Goal: Communication & Community: Answer question/provide support

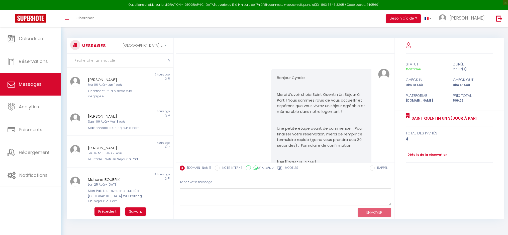
select select "message"
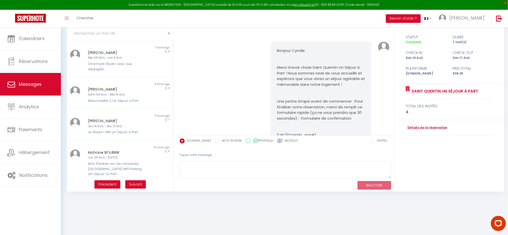
scroll to position [4048, 0]
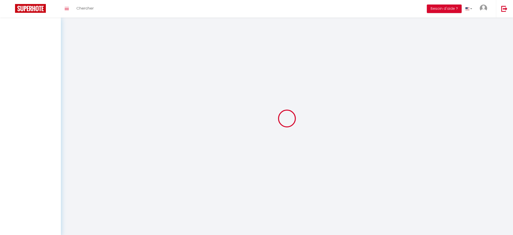
select select "message"
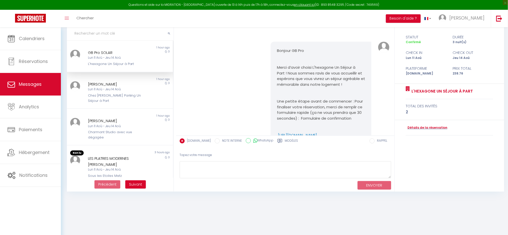
scroll to position [3420, 0]
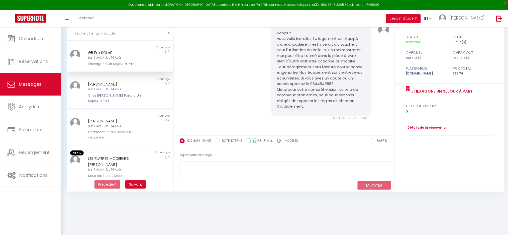
click at [95, 86] on div "[PERSON_NAME]" at bounding box center [115, 84] width 55 height 6
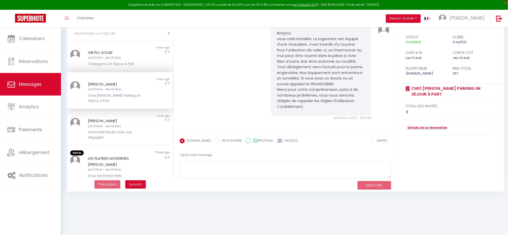
scroll to position [2891, 0]
click at [104, 131] on div "Charmant Studio avec vue dégagée" at bounding box center [115, 134] width 55 height 10
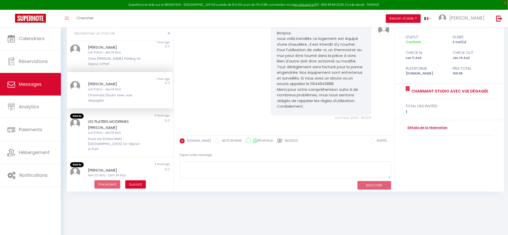
scroll to position [100, 0]
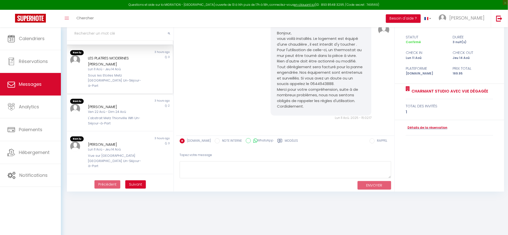
click at [126, 74] on div "Sous les Etoiles Metz Luxembourg Un-Séjour-à-Part" at bounding box center [115, 80] width 55 height 15
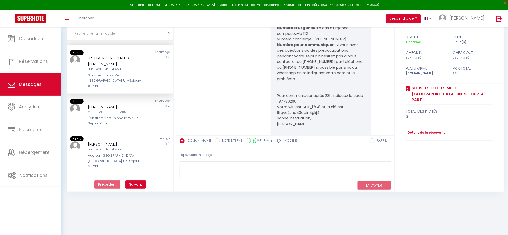
scroll to position [4551, 0]
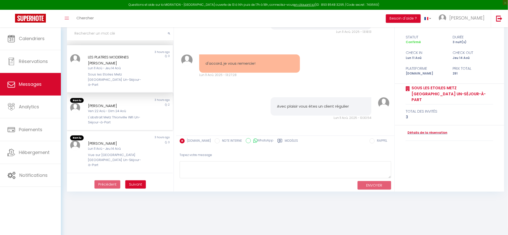
click at [125, 103] on div "Nicolas Bouzonie" at bounding box center [115, 106] width 55 height 6
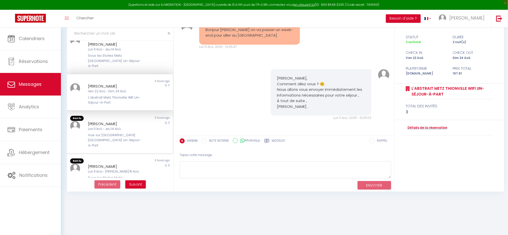
scroll to position [133, 0]
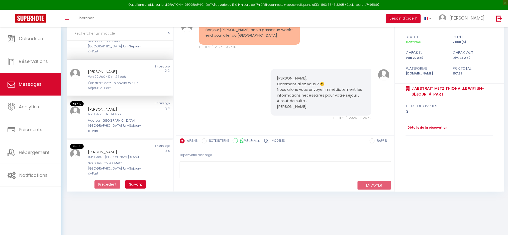
click at [126, 110] on div "Chafik El Maach Lun 11 Aoû - Jeu 14 Aoû Vue sur jardin Parking Metz Un-Séjour-à…" at bounding box center [116, 119] width 62 height 27
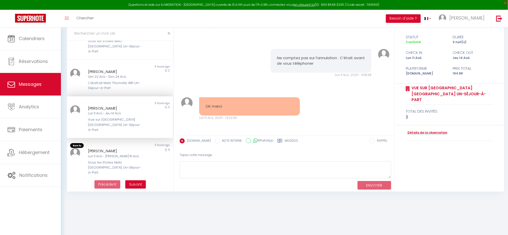
scroll to position [3149, 0]
click at [141, 148] on div "Jose Manuel Iglesias Legua Lun 11 Aoû - Sam 16 Aoû Sous les Etoiles Metz Luxemb…" at bounding box center [116, 161] width 62 height 27
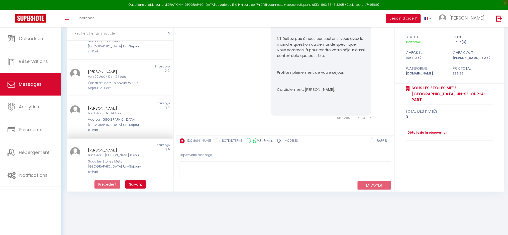
scroll to position [229, 0]
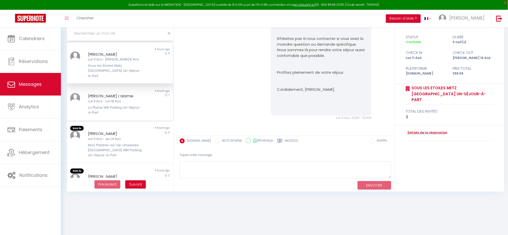
click at [112, 105] on div "La Plume Wifi Parking Un-Séjour-à-Part" at bounding box center [115, 110] width 55 height 10
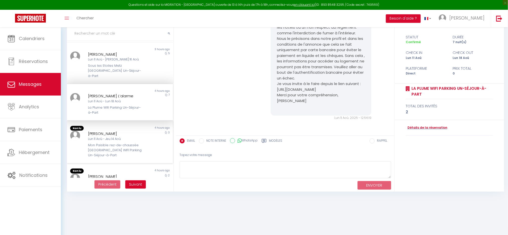
click at [114, 136] on div "Lun 11 Aoû - Jeu 14 Aoû" at bounding box center [115, 138] width 55 height 5
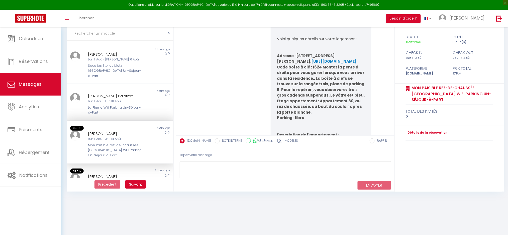
scroll to position [3568, 0]
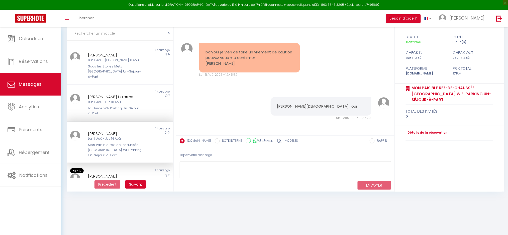
click at [102, 179] on div "Mer 06 Aoû - Ven 08 Aoû" at bounding box center [115, 181] width 55 height 5
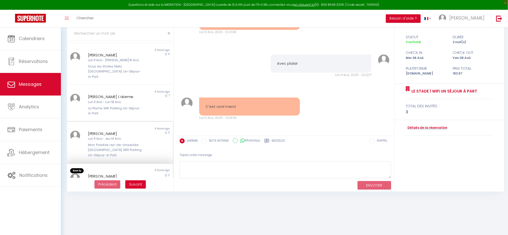
scroll to position [227, 0]
click at [132, 184] on span "Suivant" at bounding box center [135, 184] width 13 height 5
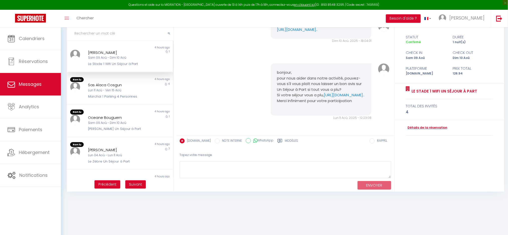
click at [130, 68] on div "Non lu 4 hours ago Roman Heck Sam 09 Aoû - Dim 10 Aoû Le Stade 1 Wifi Un Séjour…" at bounding box center [120, 57] width 106 height 32
click at [128, 86] on div "Sas Alaca Cosgun" at bounding box center [115, 85] width 55 height 6
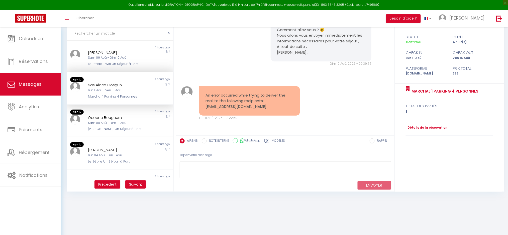
scroll to position [2282, 0]
click at [119, 118] on div "Oceane Bouguern" at bounding box center [115, 116] width 55 height 6
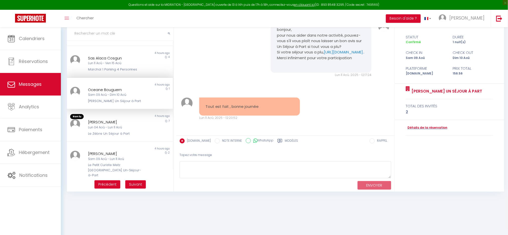
scroll to position [67, 0]
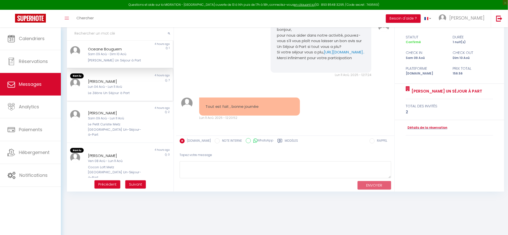
click at [125, 98] on div "Non lu 4 hours ago Laetitia Tuillier Lun 04 Aoû - Lun 11 Aoû Le Zèbre Un Séjour…" at bounding box center [120, 84] width 106 height 33
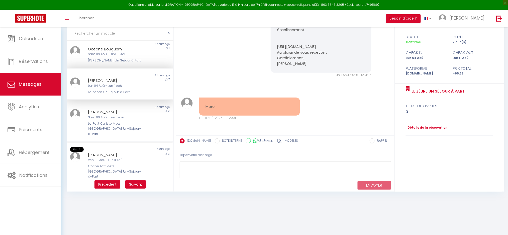
click at [125, 113] on div "laurent marchal" at bounding box center [115, 112] width 55 height 6
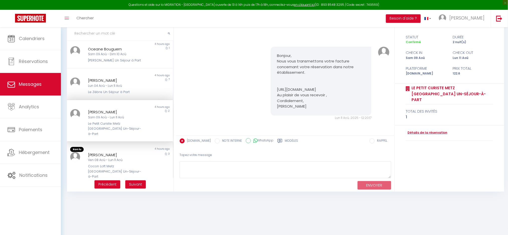
click at [118, 158] on div "Ven 08 Aoû - Lun 11 Aoû" at bounding box center [115, 160] width 55 height 5
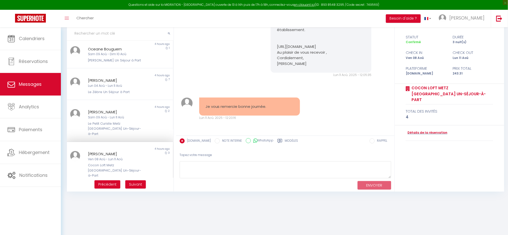
scroll to position [133, 0]
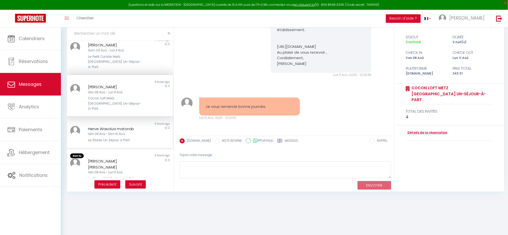
click at [117, 138] on div "Le Stade Un Séjour à Part" at bounding box center [115, 140] width 55 height 5
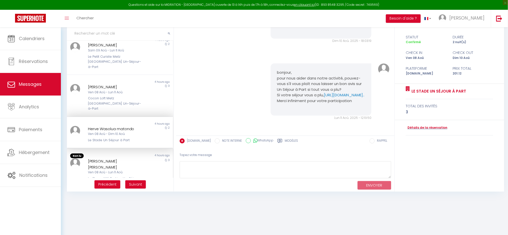
click at [117, 158] on div "Jeoffrey Pelsmaekers Jeoffrey Pelsmaekers" at bounding box center [115, 164] width 55 height 12
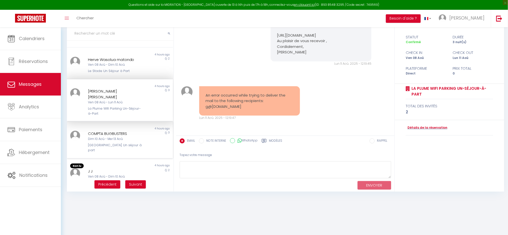
click at [121, 143] on div "[GEOGRAPHIC_DATA] Un séjour à part" at bounding box center [115, 148] width 55 height 10
